Goal: Check status: Check status

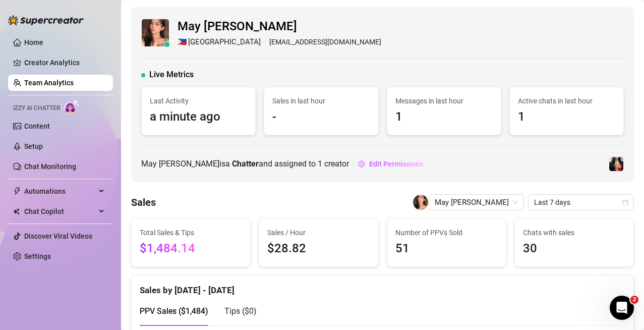
click at [60, 83] on link "Team Analytics" at bounding box center [48, 83] width 49 height 8
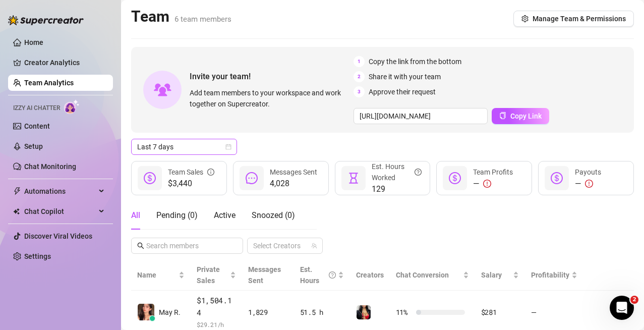
click at [220, 147] on span "Last 7 days" at bounding box center [184, 146] width 94 height 15
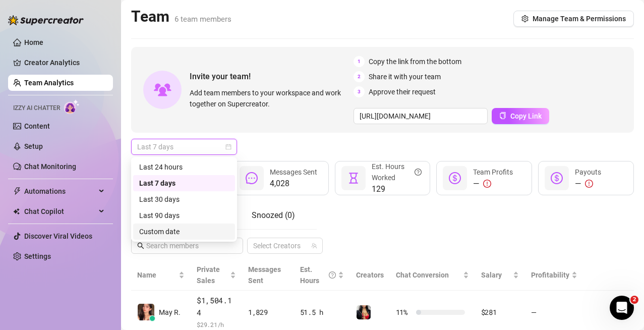
click at [172, 233] on div "Custom date" at bounding box center [184, 231] width 90 height 11
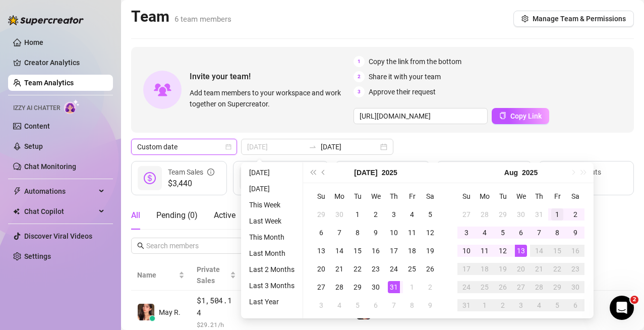
type input "[DATE]"
click at [560, 216] on div "1" at bounding box center [557, 214] width 12 height 12
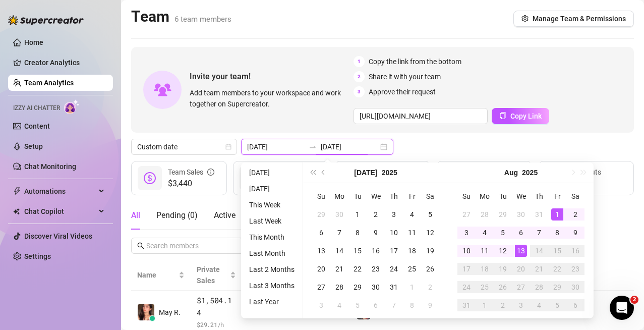
type input "[DATE]"
click at [522, 249] on div "13" at bounding box center [521, 251] width 12 height 12
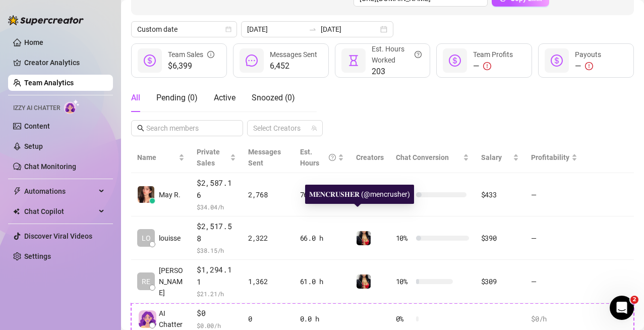
scroll to position [170, 0]
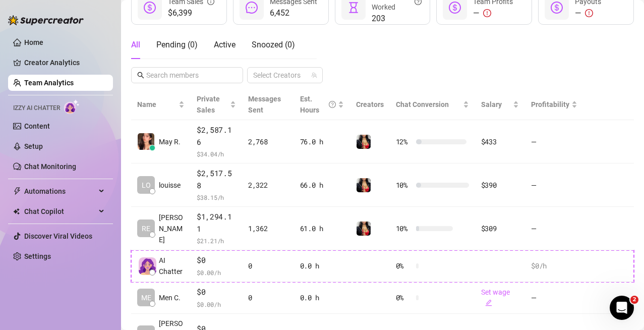
click at [496, 56] on div "All Pending ( 0 ) Active Snoozed ( 0 ) Select Creators" at bounding box center [382, 57] width 503 height 52
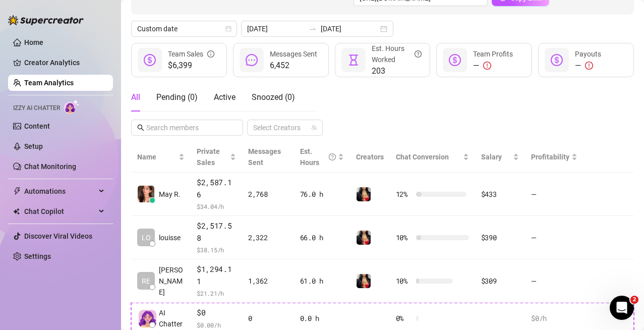
scroll to position [118, 0]
